Goal: Register for event/course

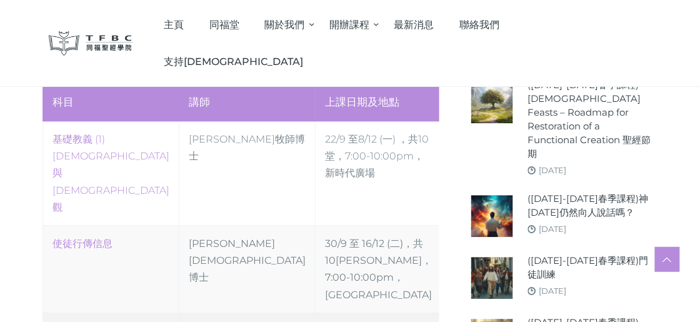
scroll to position [625, 0]
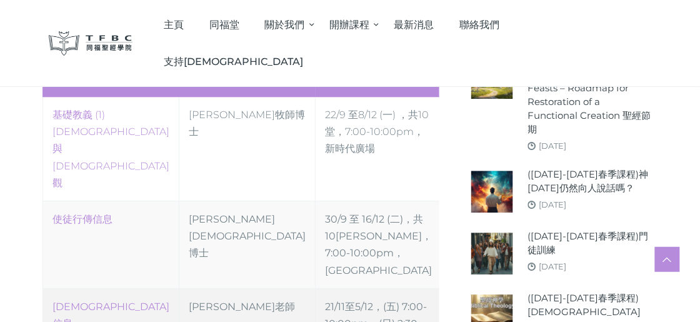
click at [71, 300] on link "[DEMOGRAPHIC_DATA]信息" at bounding box center [110, 314] width 117 height 29
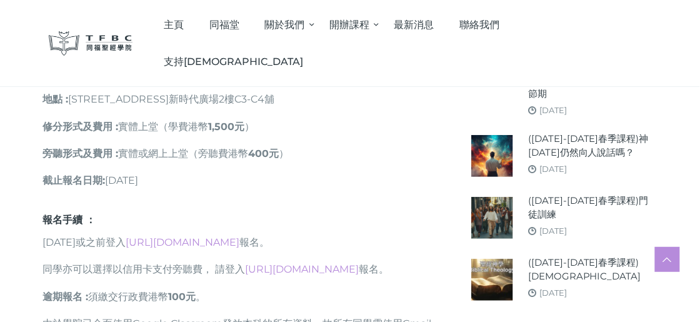
scroll to position [687, 0]
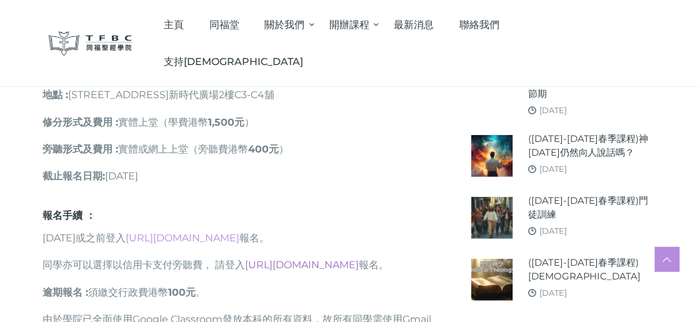
click at [325, 259] on link "[URL][DOMAIN_NAME]" at bounding box center [302, 265] width 114 height 12
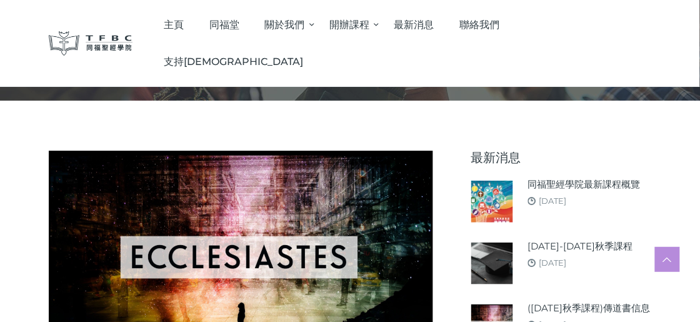
scroll to position [0, 0]
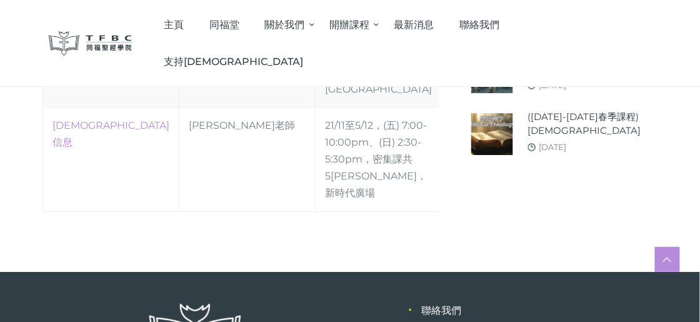
scroll to position [680, 0]
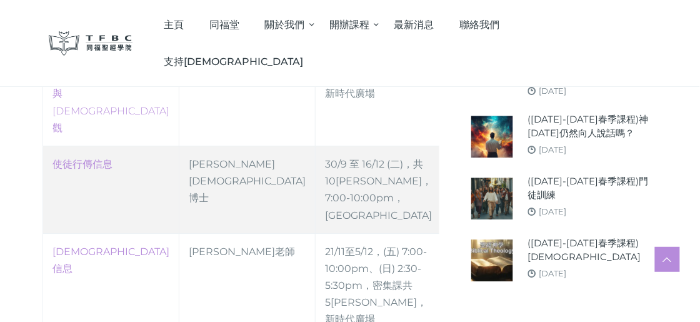
click at [315, 146] on td "30/9 至 16/12 (二)，共10[PERSON_NAME]，7:00-10:00pm，[GEOGRAPHIC_DATA]" at bounding box center [378, 189] width 126 height 87
click at [337, 146] on td "30/9 至 16/12 (二)，共10[PERSON_NAME]，7:00-10:00pm，[GEOGRAPHIC_DATA]" at bounding box center [378, 189] width 126 height 87
click at [92, 146] on td "使徒行傳信息" at bounding box center [111, 189] width 136 height 87
click at [179, 146] on td "[PERSON_NAME][DEMOGRAPHIC_DATA]博士" at bounding box center [247, 189] width 136 height 87
click at [106, 158] on link "使徒行傳信息" at bounding box center [82, 164] width 60 height 12
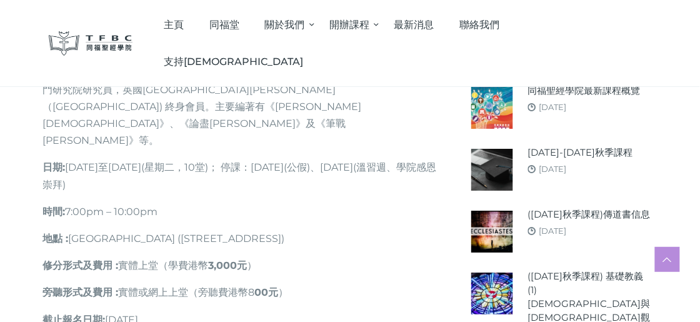
scroll to position [874, 0]
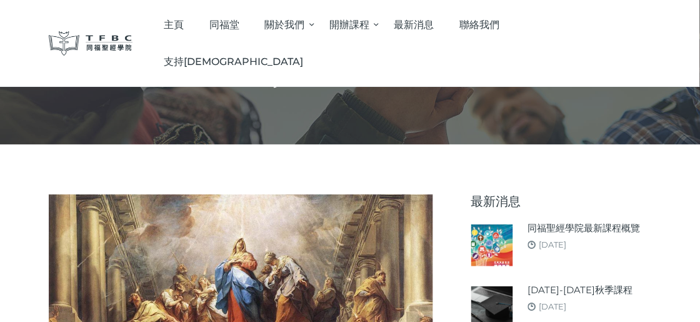
scroll to position [0, 0]
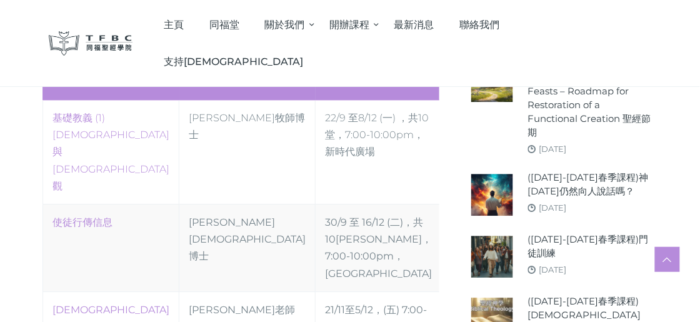
scroll to position [625, 0]
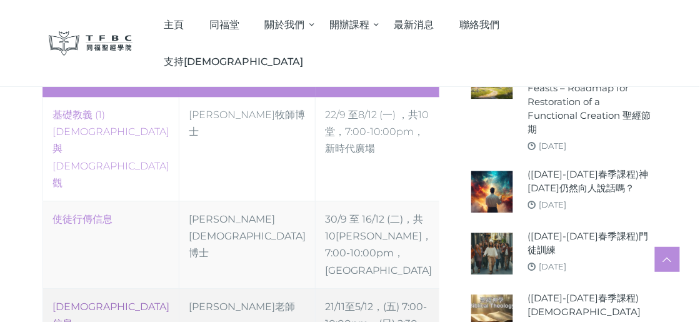
click at [64, 300] on link "[DEMOGRAPHIC_DATA]信息" at bounding box center [110, 314] width 117 height 29
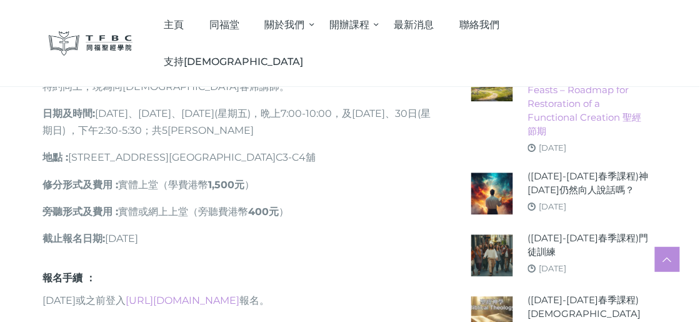
scroll to position [562, 0]
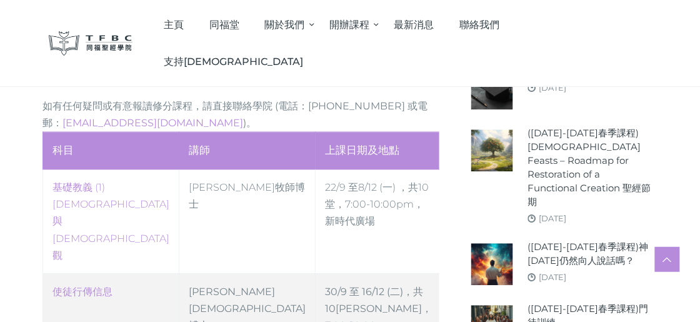
scroll to position [562, 0]
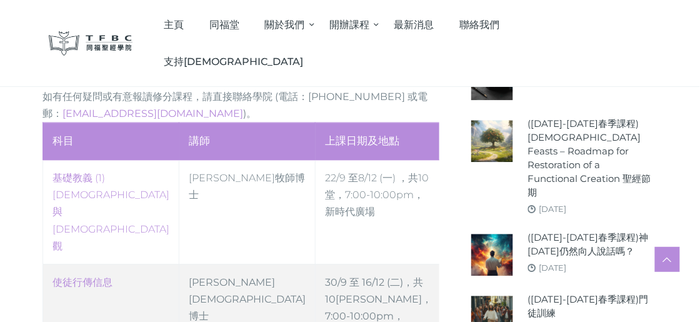
click at [236, 264] on td "[PERSON_NAME][DEMOGRAPHIC_DATA]博士" at bounding box center [247, 307] width 136 height 87
click at [77, 276] on link "使徒行傳信息" at bounding box center [82, 282] width 60 height 12
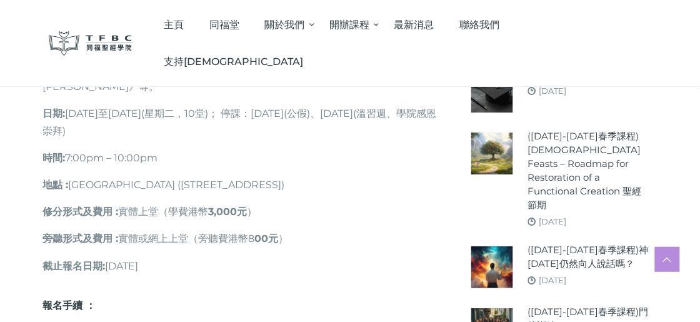
scroll to position [874, 0]
